Goal: Communication & Community: Answer question/provide support

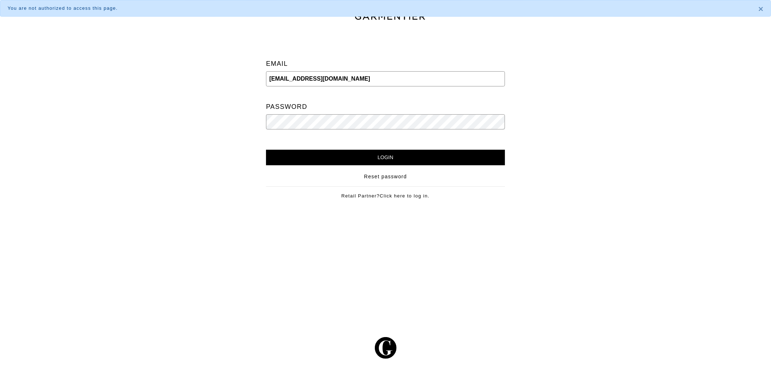
click at [370, 161] on input "Login" at bounding box center [385, 158] width 239 height 16
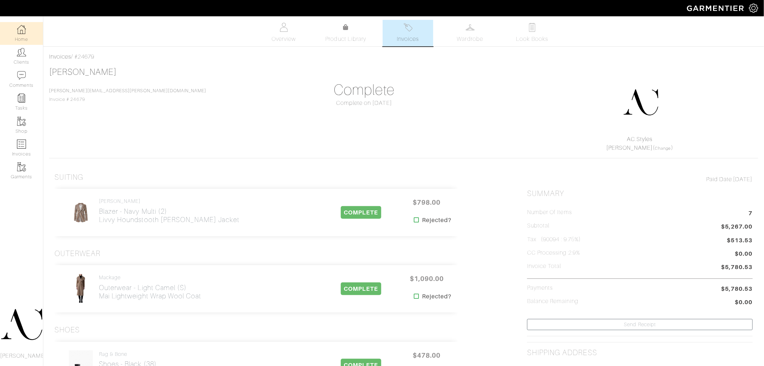
click at [24, 34] on link "Home" at bounding box center [21, 33] width 43 height 23
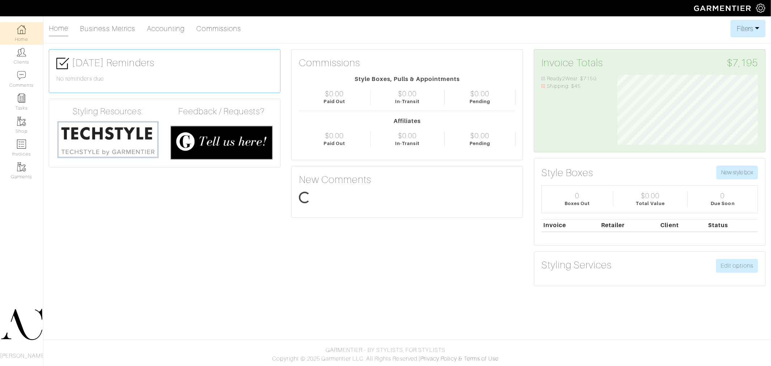
scroll to position [70, 152]
click at [756, 9] on img at bounding box center [760, 8] width 9 height 9
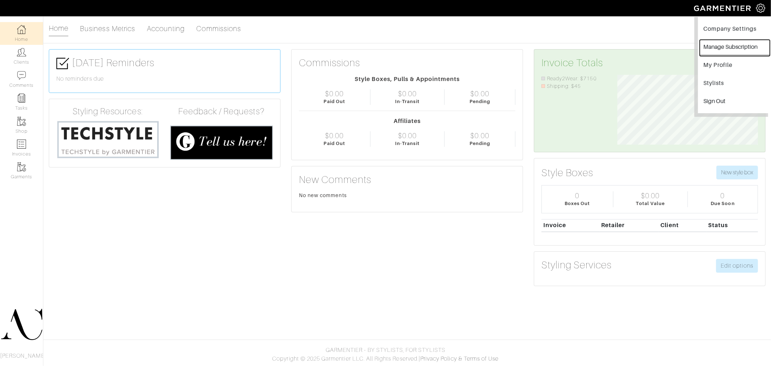
click at [739, 46] on button "Manage Subscription" at bounding box center [734, 48] width 70 height 16
click at [725, 86] on link "Stylists" at bounding box center [734, 84] width 70 height 16
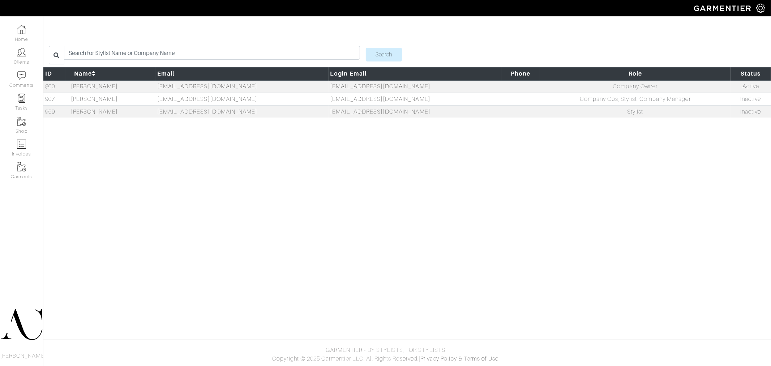
click at [631, 282] on body "AC.Styles [PERSON_NAME] Home Clients Invoices Comments Reminders Stylists Shop …" at bounding box center [385, 183] width 771 height 366
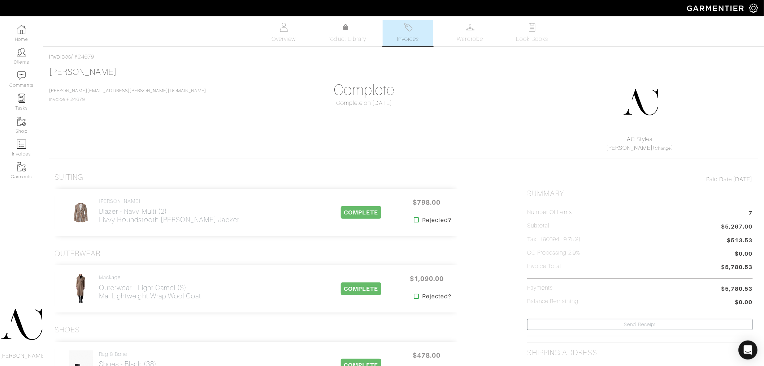
click at [752, 344] on div "Open Intercom Messenger" at bounding box center [748, 349] width 19 height 19
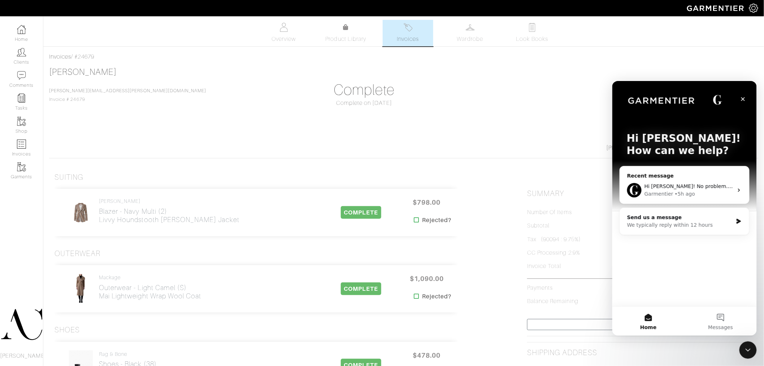
click at [691, 189] on div "Hi Ashley! No problem. Can you please email info@garmentier.co with her full em…" at bounding box center [689, 186] width 89 height 8
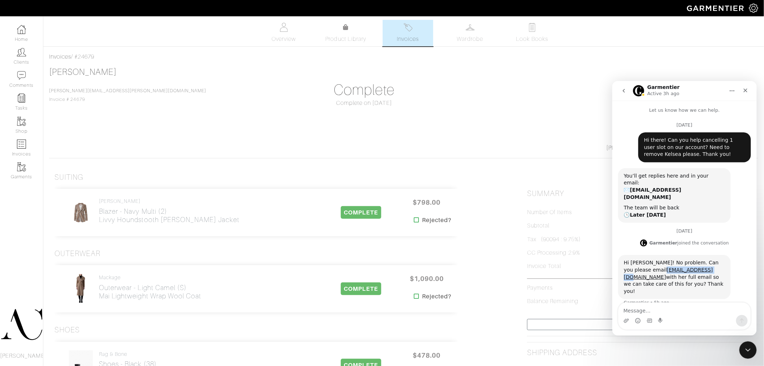
drag, startPoint x: 668, startPoint y: 255, endPoint x: 620, endPoint y: 256, distance: 48.8
click at [620, 256] on div "Hi Ashley! No problem. Can you please email info@garmentier.co with her full em…" at bounding box center [674, 276] width 113 height 44
copy link "[EMAIL_ADDRESS][DOMAIN_NAME]"
click at [664, 307] on textarea "Message…" at bounding box center [685, 308] width 132 height 12
type textarea "Sent!"
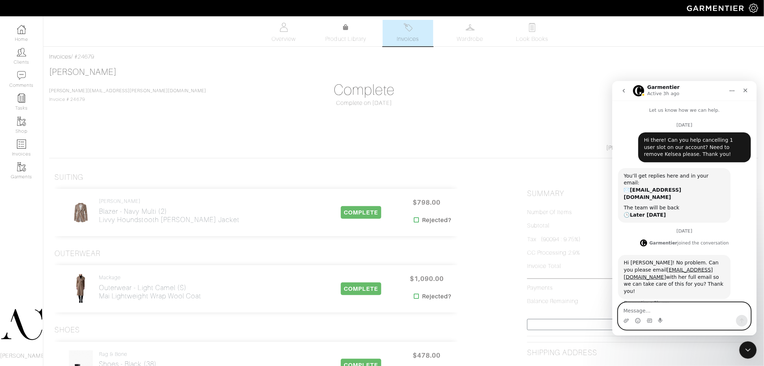
scroll to position [5, 0]
